Goal: Transaction & Acquisition: Obtain resource

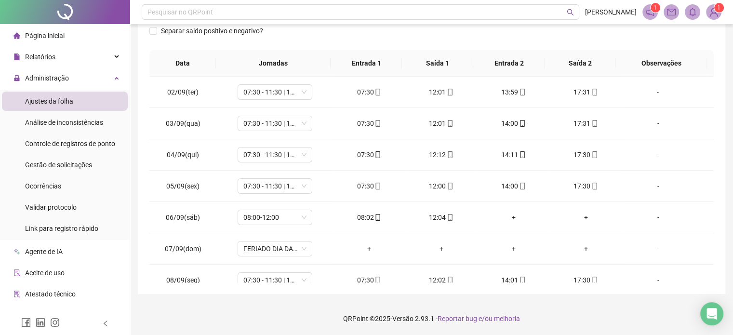
scroll to position [294, 0]
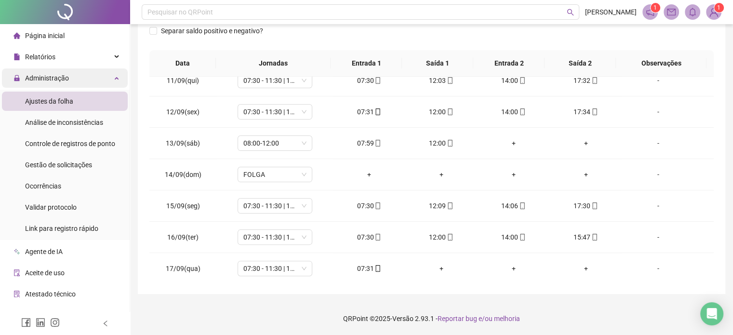
click at [94, 77] on div "Administração" at bounding box center [65, 77] width 126 height 19
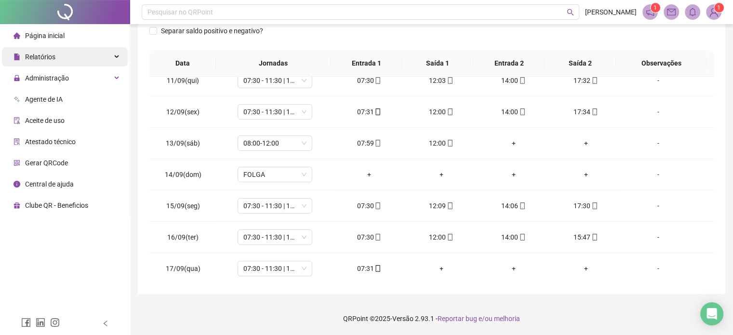
click at [93, 61] on div "Relatórios" at bounding box center [65, 56] width 126 height 19
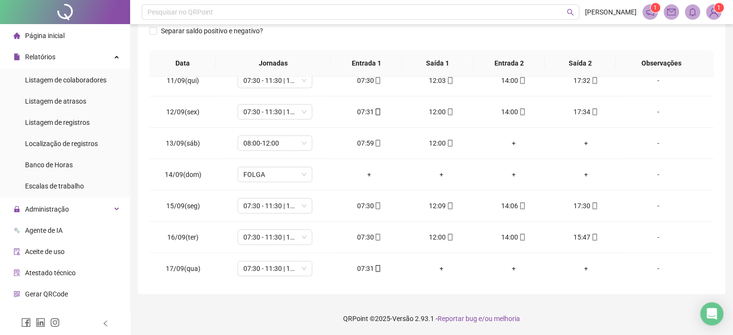
click at [91, 67] on li "Relatórios Listagem de colaboradores Listagem de atrasos Listagem de registros …" at bounding box center [65, 122] width 130 height 150
click at [87, 58] on div "Relatórios" at bounding box center [65, 56] width 126 height 19
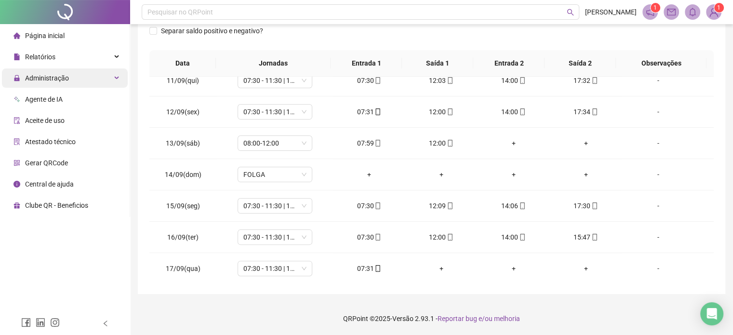
click at [79, 81] on div "Administração" at bounding box center [65, 77] width 126 height 19
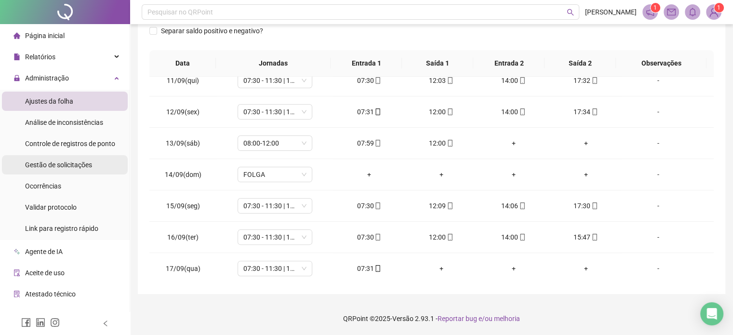
click at [56, 163] on span "Gestão de solicitações" at bounding box center [58, 165] width 67 height 8
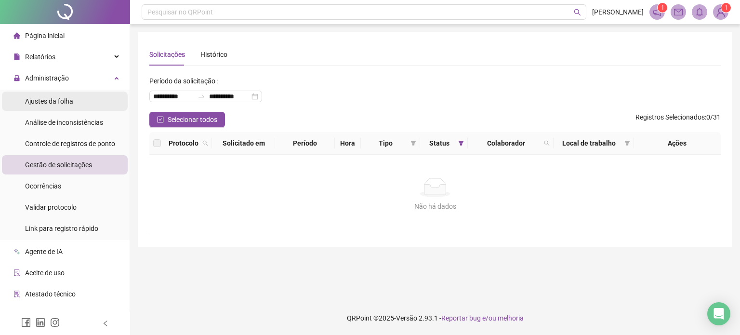
click at [108, 92] on li "Ajustes da folha" at bounding box center [65, 101] width 126 height 19
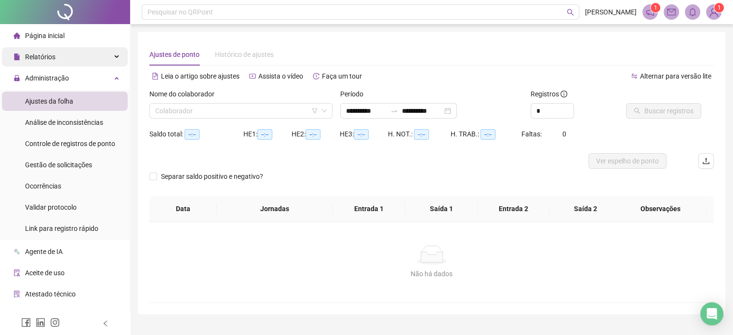
type input "**********"
click at [100, 58] on div "Relatórios" at bounding box center [65, 56] width 126 height 19
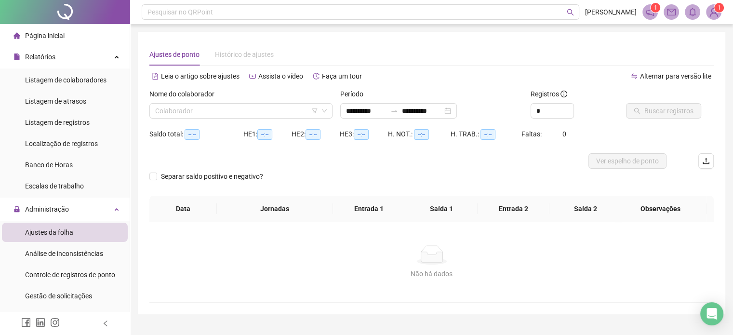
click at [80, 90] on ul "Listagem de colaboradores Listagem de atrasos Listagem de registros Localização…" at bounding box center [65, 132] width 130 height 129
click at [65, 161] on span "Banco de Horas" at bounding box center [49, 165] width 48 height 8
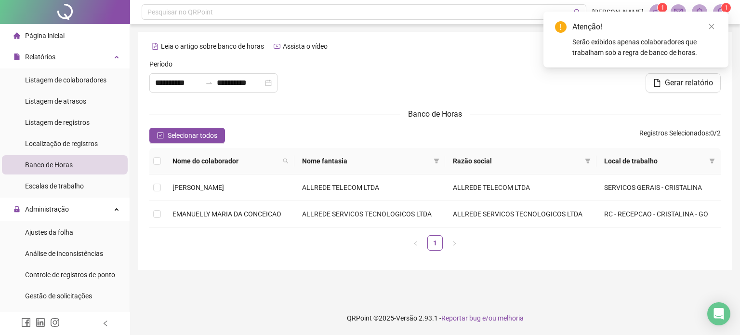
type input "**********"
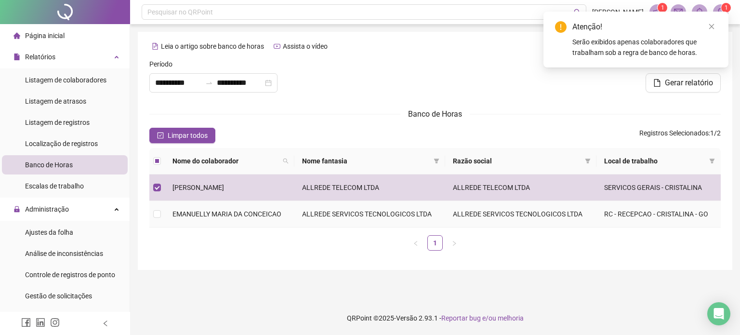
click at [161, 215] on td at bounding box center [156, 214] width 15 height 27
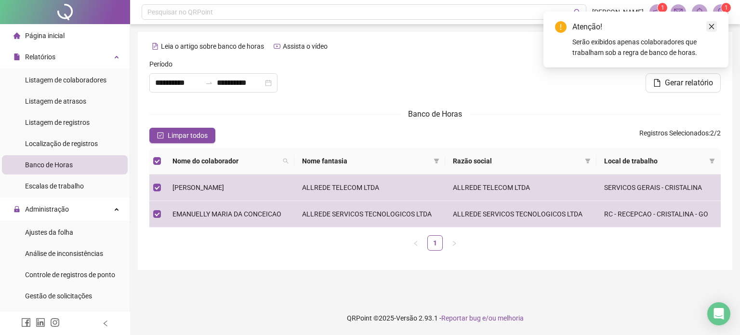
click at [713, 24] on icon "close" at bounding box center [711, 26] width 7 height 7
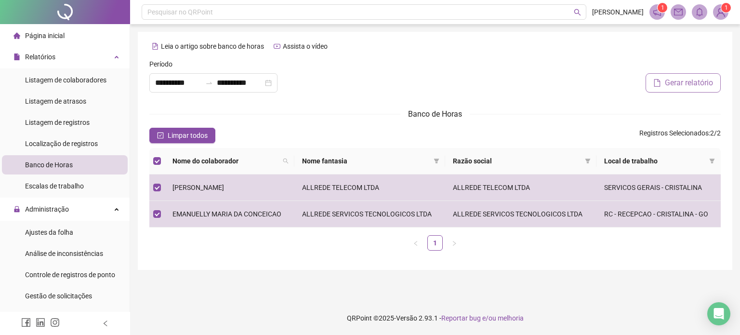
click at [701, 84] on span "Gerar relatório" at bounding box center [689, 83] width 48 height 12
click at [206, 137] on span "Limpar todos" at bounding box center [188, 135] width 40 height 11
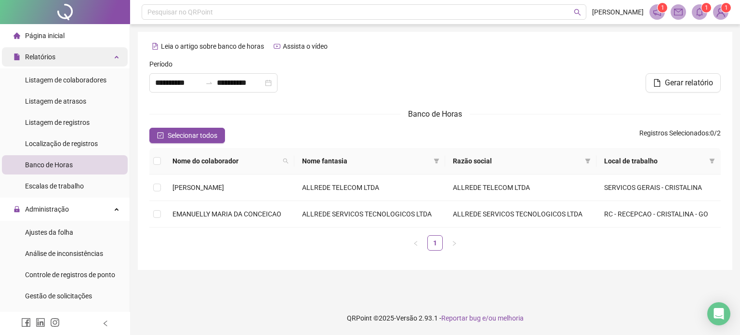
click at [97, 57] on div "Relatórios" at bounding box center [65, 56] width 126 height 19
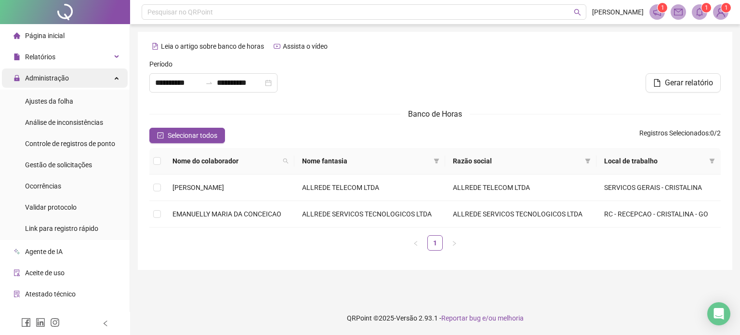
click at [89, 81] on div "Administração" at bounding box center [65, 77] width 126 height 19
